Goal: Task Accomplishment & Management: Use online tool/utility

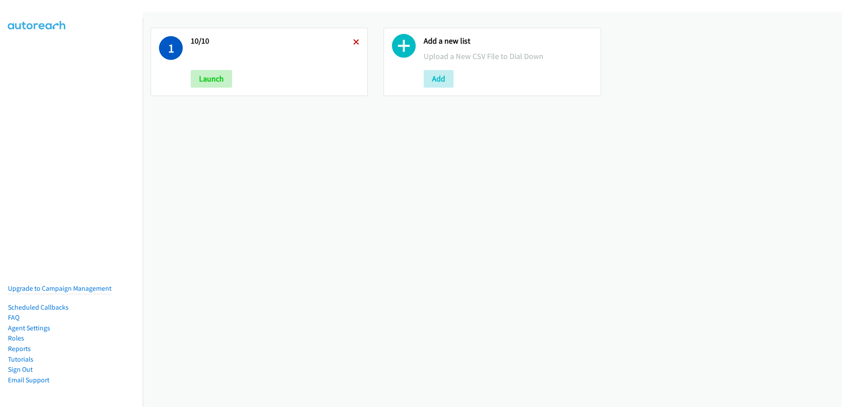
click at [355, 43] on icon at bounding box center [356, 43] width 6 height 6
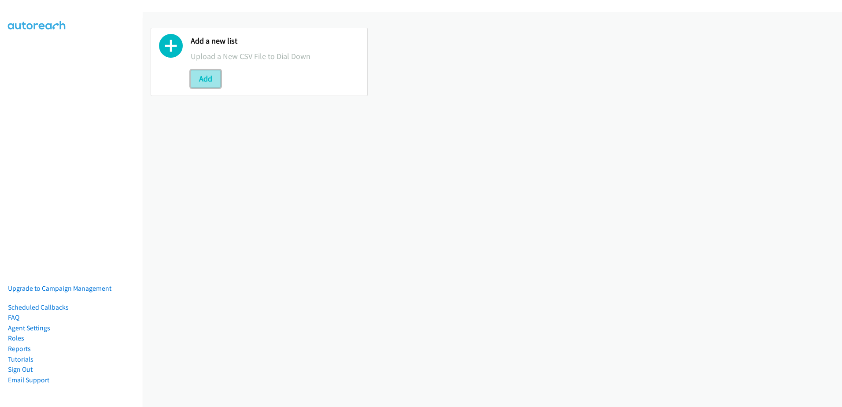
click at [207, 78] on button "Add" at bounding box center [206, 79] width 30 height 18
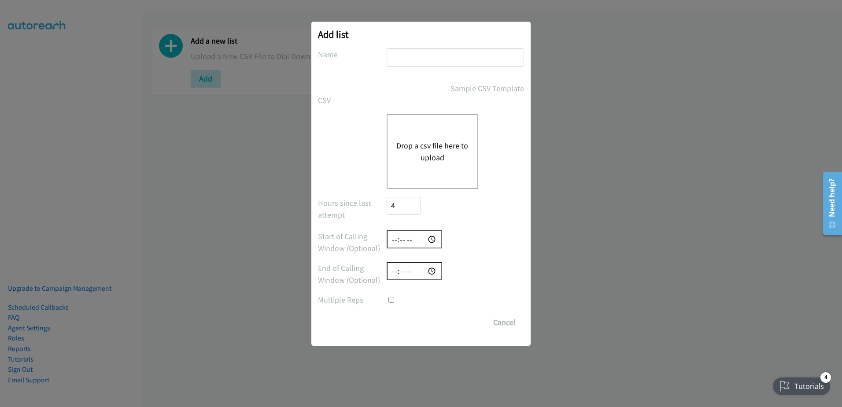
click at [424, 62] on input "text" at bounding box center [455, 57] width 137 height 18
type input "10/13 new leads"
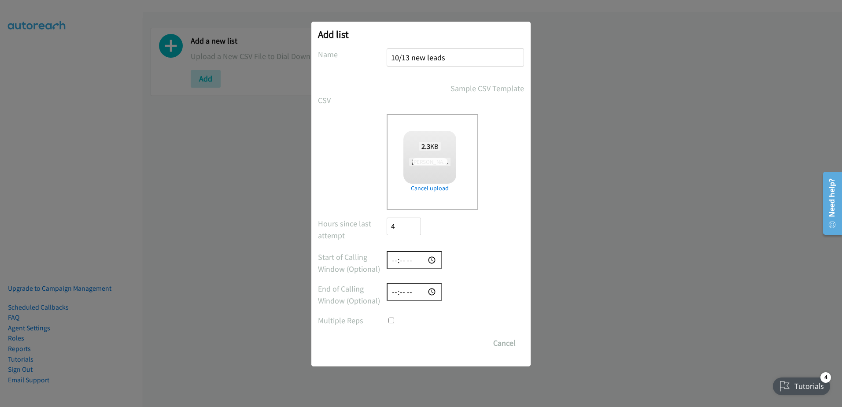
checkbox input "true"
click at [407, 341] on input "Save List" at bounding box center [410, 343] width 46 height 18
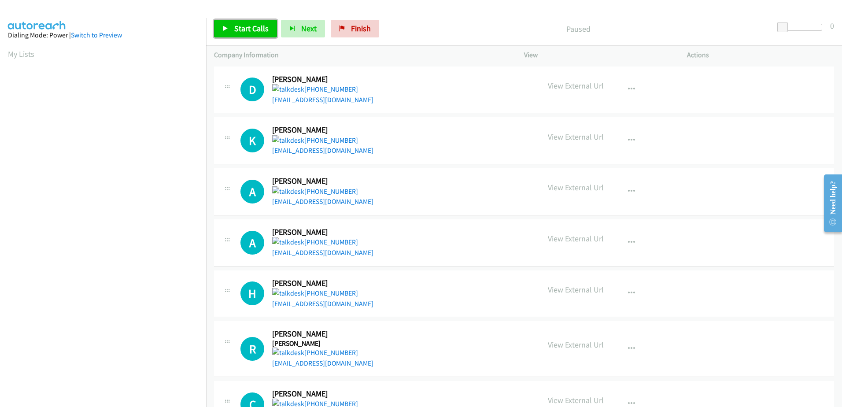
drag, startPoint x: 245, startPoint y: 22, endPoint x: 257, endPoint y: 24, distance: 11.8
click at [246, 21] on link "Start Calls" at bounding box center [245, 29] width 63 height 18
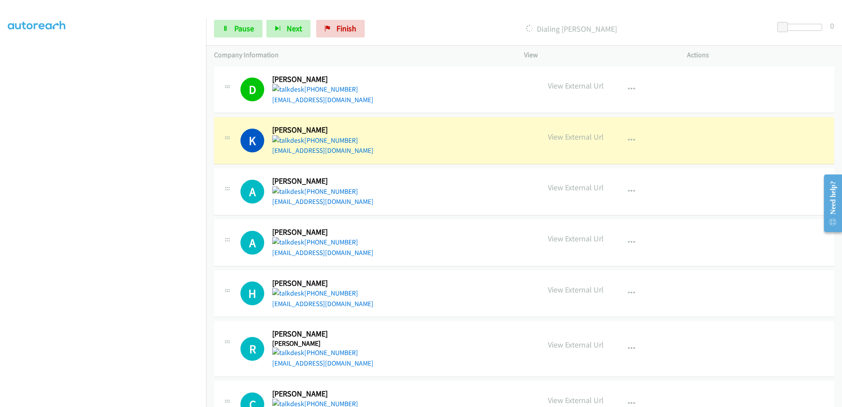
scroll to position [44, 0]
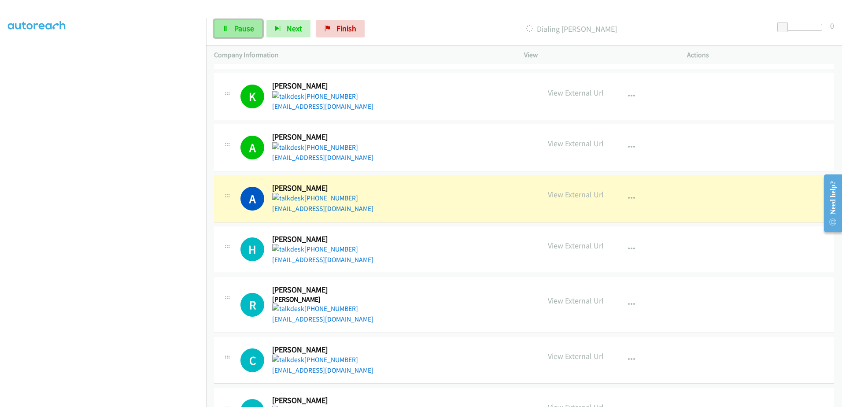
click at [245, 21] on link "Pause" at bounding box center [238, 29] width 48 height 18
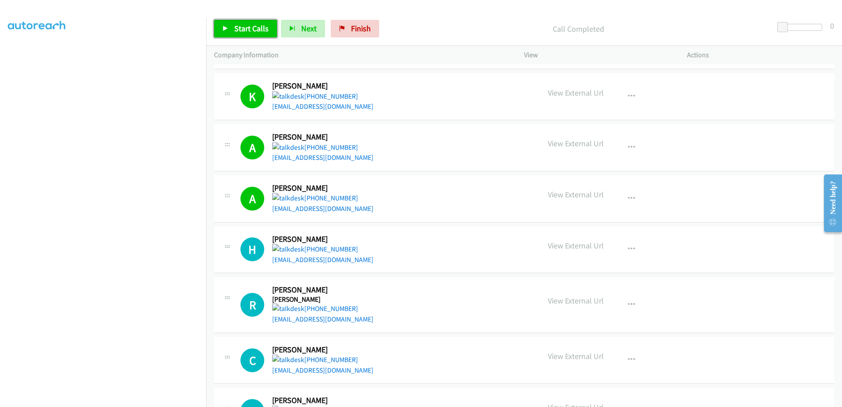
click at [220, 26] on link "Start Calls" at bounding box center [245, 29] width 63 height 18
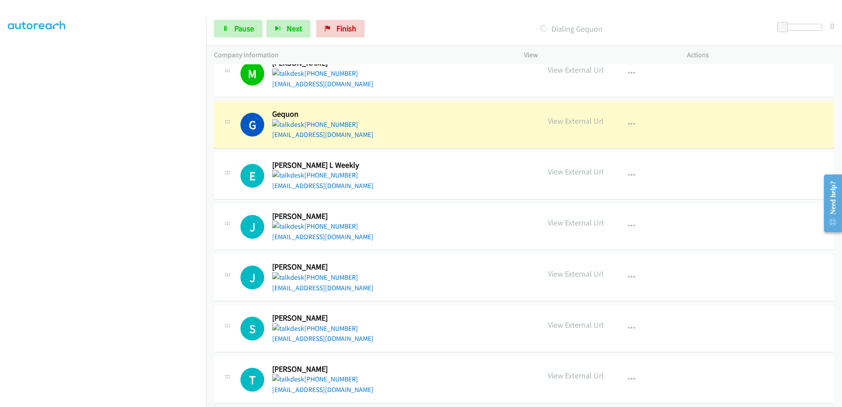
scroll to position [837, 0]
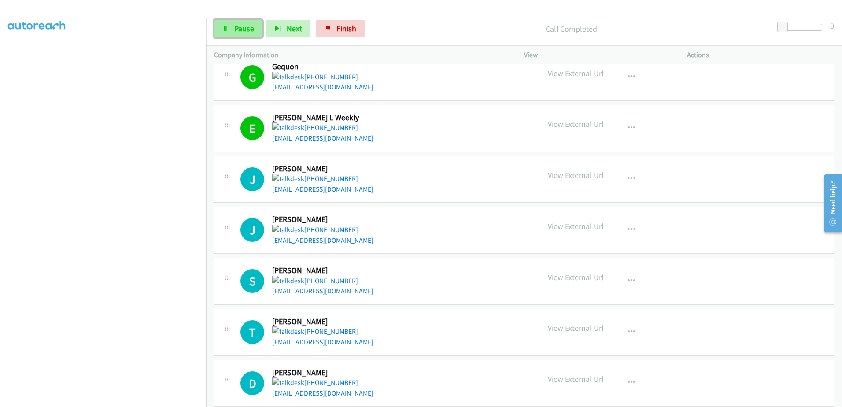
click at [244, 30] on span "Pause" at bounding box center [244, 28] width 20 height 10
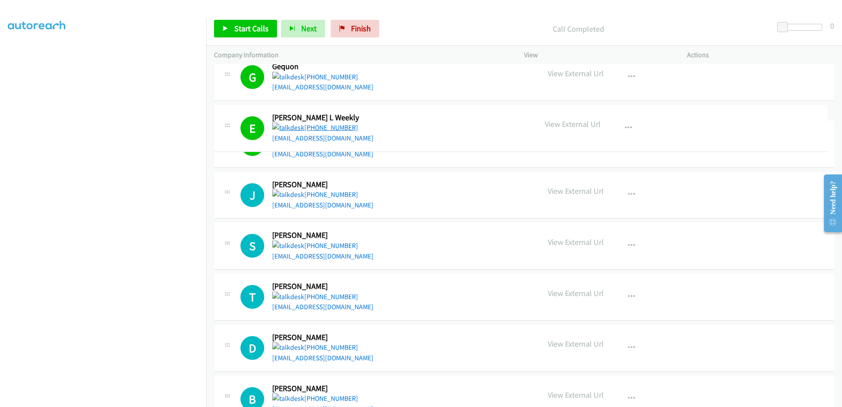
drag, startPoint x: 341, startPoint y: 129, endPoint x: 301, endPoint y: 131, distance: 40.1
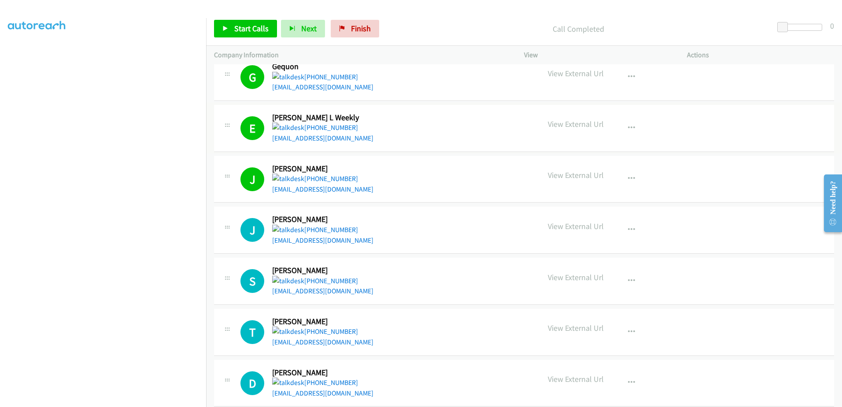
click at [334, 126] on div "[PHONE_NUMBER]" at bounding box center [322, 127] width 101 height 11
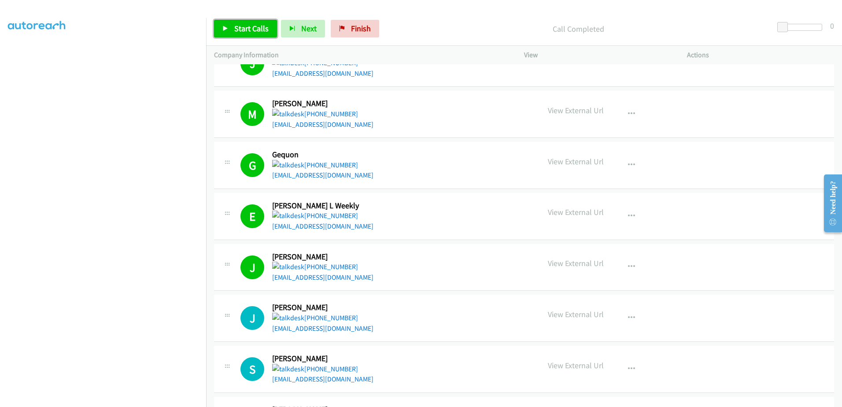
click at [260, 30] on span "Start Calls" at bounding box center [251, 28] width 34 height 10
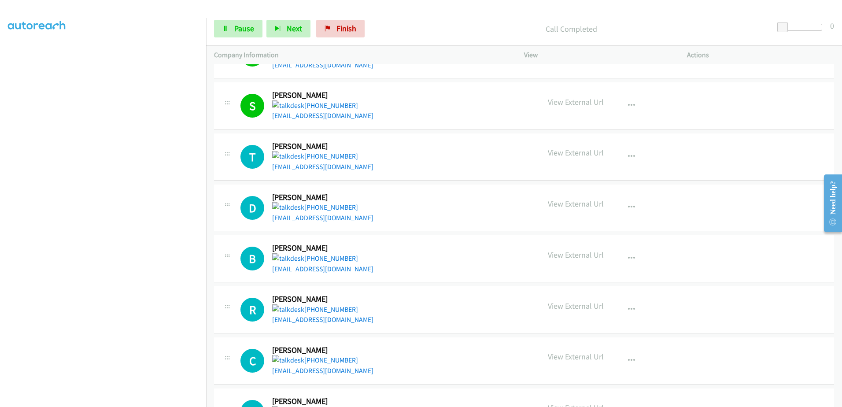
scroll to position [1013, 0]
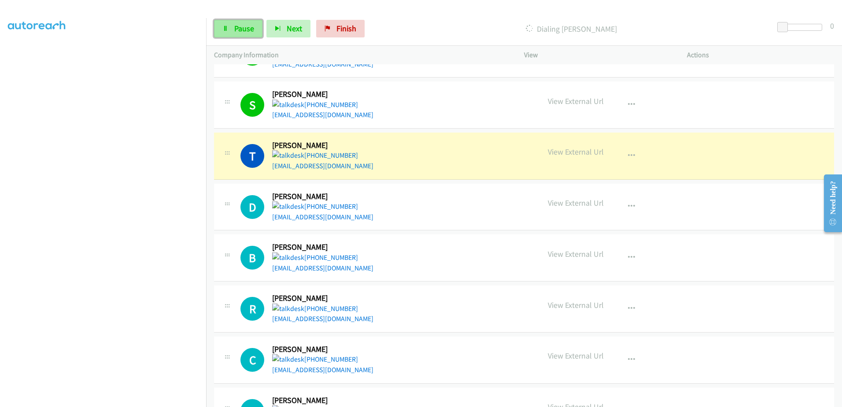
click at [238, 28] on span "Pause" at bounding box center [244, 28] width 20 height 10
